Goal: Book appointment/travel/reservation

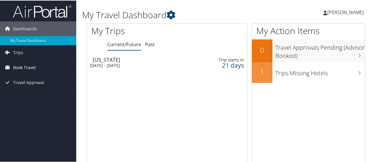
click at [33, 65] on span "Book Travel" at bounding box center [24, 67] width 23 height 15
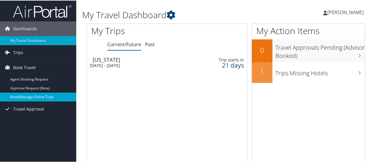
click at [42, 98] on link "Book/Manage Online Trips" at bounding box center [38, 96] width 76 height 9
